Goal: Find specific page/section: Find specific page/section

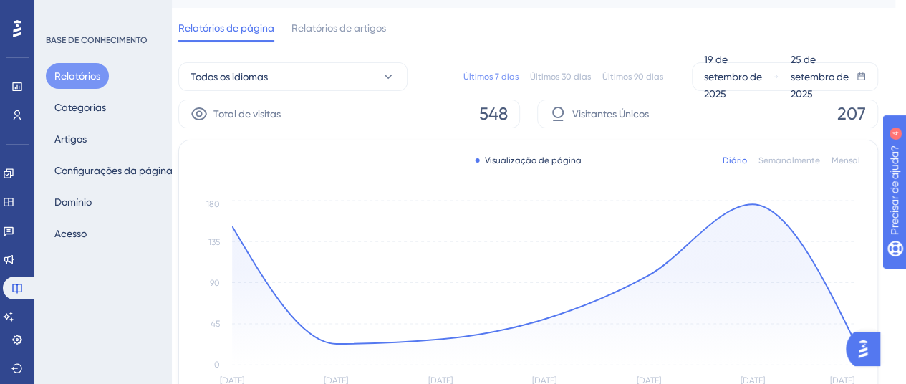
scroll to position [0, 11]
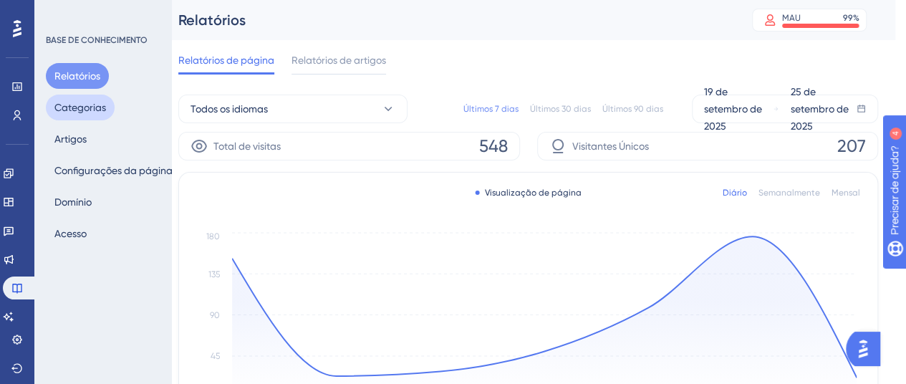
click at [94, 111] on font "Categorias" at bounding box center [80, 107] width 52 height 11
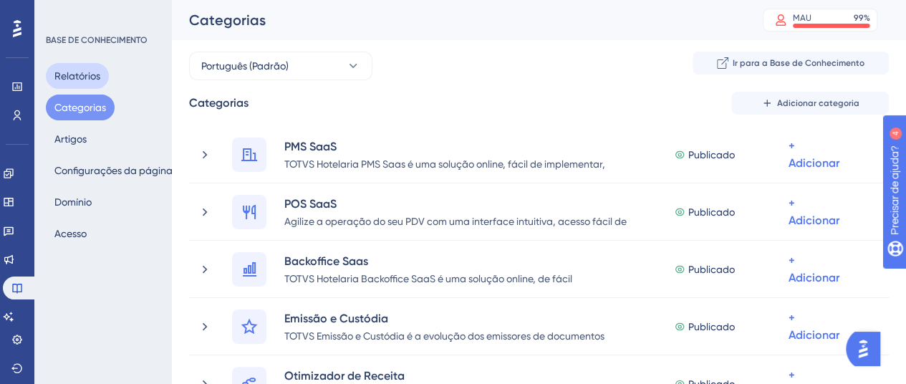
click at [70, 70] on font "Relatórios" at bounding box center [77, 75] width 46 height 11
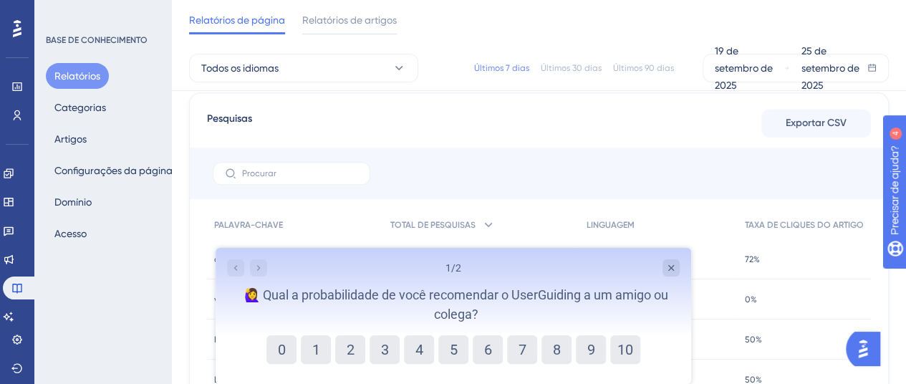
scroll to position [501, 0]
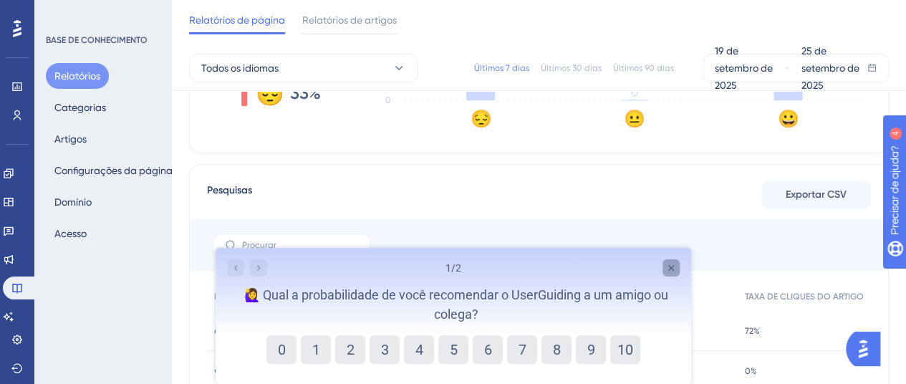
click at [670, 266] on icon "Fechar pesquisa" at bounding box center [669, 267] width 11 height 11
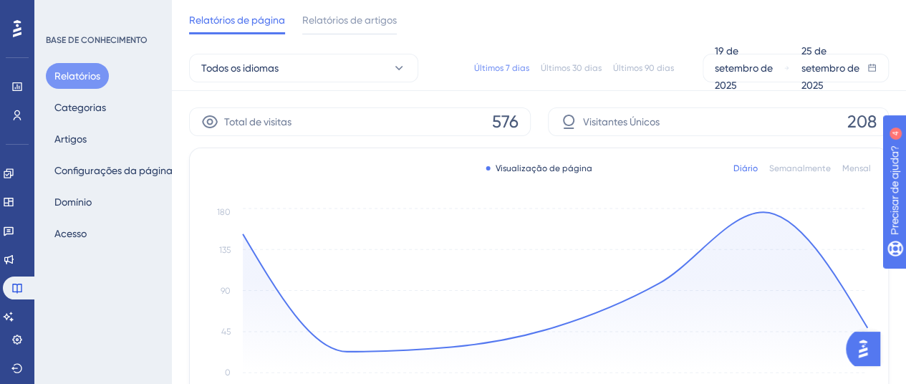
scroll to position [0, 0]
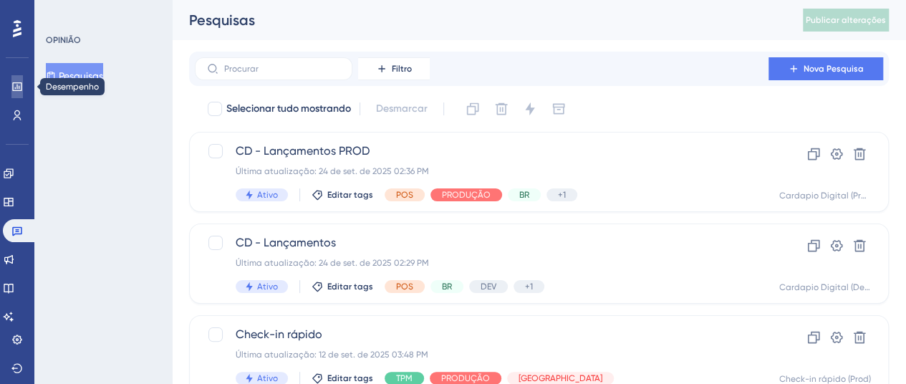
click at [11, 87] on link at bounding box center [16, 86] width 11 height 23
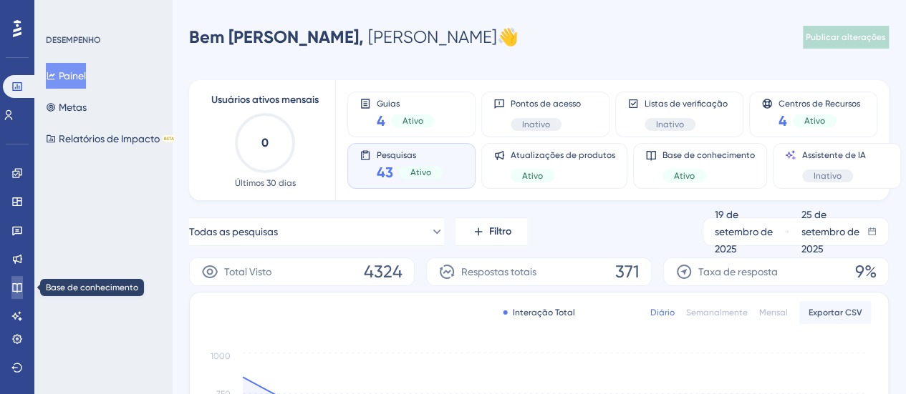
click at [23, 284] on link at bounding box center [16, 287] width 11 height 23
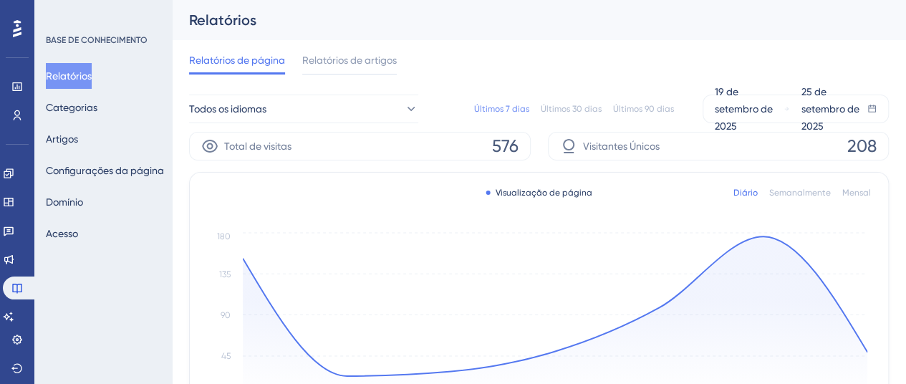
click at [127, 34] on div "BASE DE CONHECIMENTO" at bounding box center [97, 39] width 102 height 11
click at [22, 285] on icon at bounding box center [16, 287] width 11 height 11
